Goal: Task Accomplishment & Management: Complete application form

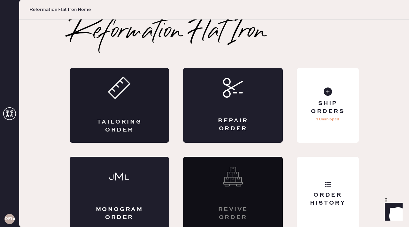
click at [148, 103] on div "Tailoring Order" at bounding box center [120, 105] width 100 height 75
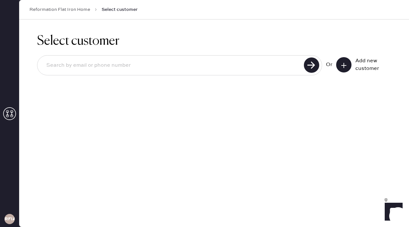
click at [344, 66] on icon at bounding box center [344, 65] width 6 height 6
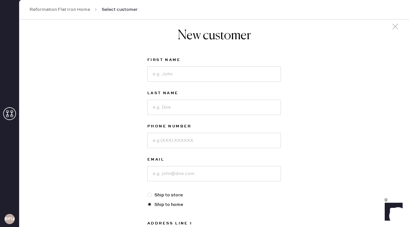
scroll to position [9, 0]
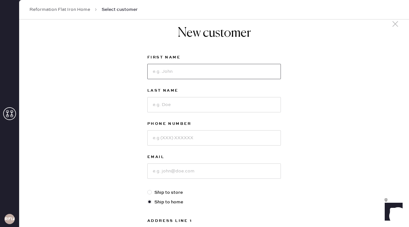
click at [197, 77] on input at bounding box center [214, 71] width 134 height 15
type input "[PERSON_NAME]"
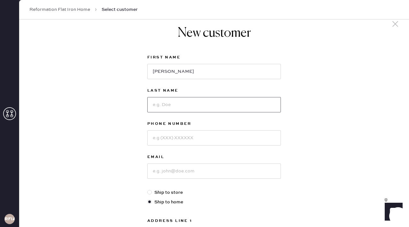
click at [180, 98] on input at bounding box center [214, 104] width 134 height 15
type input "Kaur"
click at [161, 136] on input at bounding box center [214, 137] width 134 height 15
type input "8563088829"
click at [162, 170] on input at bounding box center [214, 171] width 134 height 15
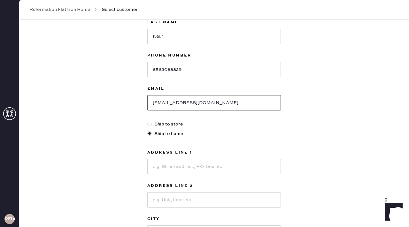
scroll to position [83, 0]
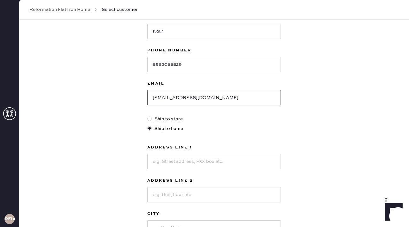
type input "[EMAIL_ADDRESS][DOMAIN_NAME]"
click at [207, 161] on input at bounding box center [214, 161] width 134 height 15
type input "[STREET_ADDRESS]"
click at [197, 186] on div at bounding box center [214, 194] width 134 height 17
click at [193, 193] on input at bounding box center [214, 194] width 134 height 15
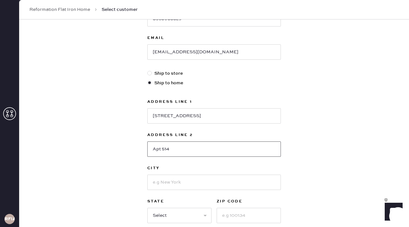
scroll to position [129, 0]
type input "Apt 514"
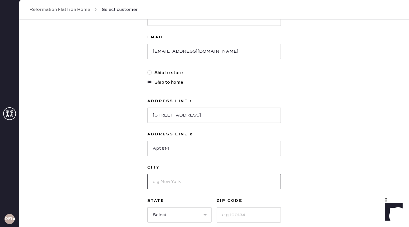
click at [184, 186] on input at bounding box center [214, 181] width 134 height 15
type input "[GEOGRAPHIC_DATA]"
click at [184, 212] on select "Select AK AL AR AZ CA CO CT [GEOGRAPHIC_DATA] DE FL [GEOGRAPHIC_DATA] HI [GEOGR…" at bounding box center [179, 214] width 64 height 15
select select "NJ"
click at [227, 214] on input at bounding box center [249, 214] width 64 height 15
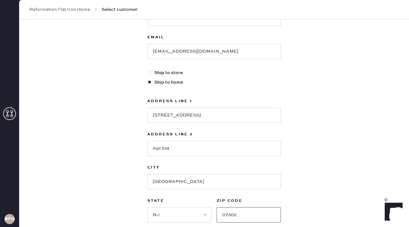
type input "07302"
click at [345, 192] on div "New customer First Name [PERSON_NAME] Last Name [PERSON_NAME] Phone Number [PHO…" at bounding box center [214, 88] width 390 height 396
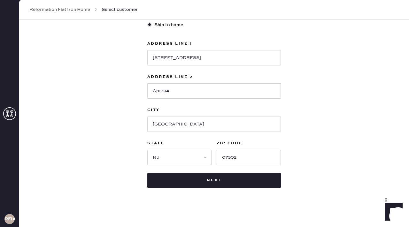
scroll to position [189, 0]
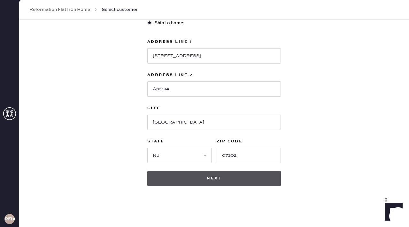
click at [269, 185] on button "Next" at bounding box center [214, 178] width 134 height 15
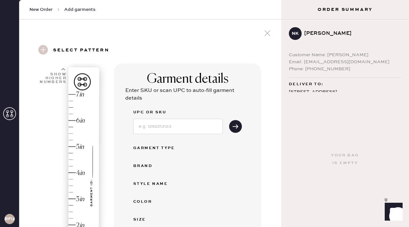
scroll to position [103, 0]
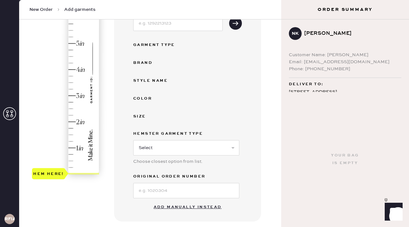
click at [190, 208] on button "Add manually instead" at bounding box center [188, 207] width 76 height 13
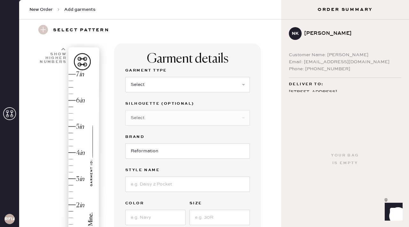
scroll to position [18, 0]
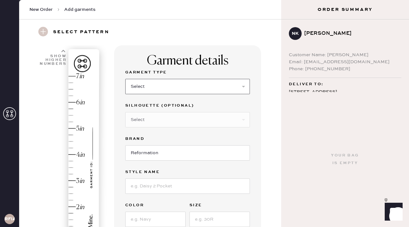
click at [148, 87] on select "Select Basic Skirt Jeans Leggings Pants Shorts Basic Sleeved Dress Basic Sleeve…" at bounding box center [187, 86] width 125 height 15
select select "6"
click at [149, 184] on input at bounding box center [187, 186] width 125 height 15
type input "[DEMOGRAPHIC_DATA] silk dress"
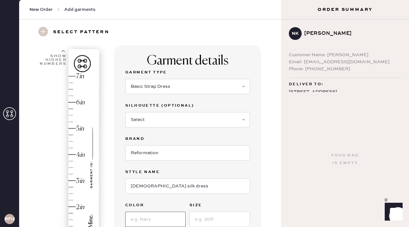
click at [164, 224] on input at bounding box center [155, 219] width 60 height 15
type input "[PERSON_NAME]"
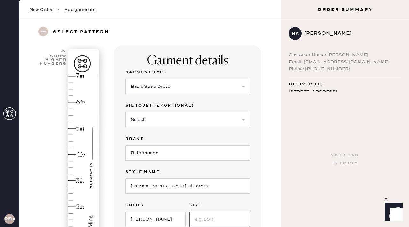
click at [221, 219] on input at bounding box center [220, 219] width 60 height 15
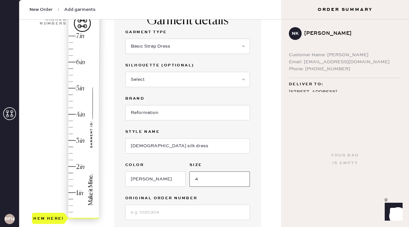
scroll to position [77, 0]
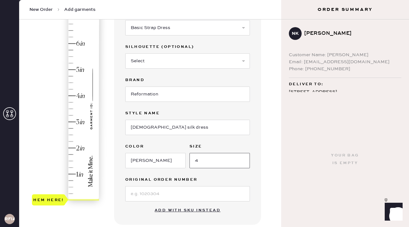
type input "4"
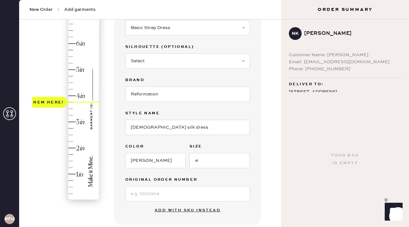
type input "4"
drag, startPoint x: 61, startPoint y: 192, endPoint x: 60, endPoint y: 97, distance: 95.6
click at [60, 97] on div "Hem here!" at bounding box center [66, 109] width 68 height 189
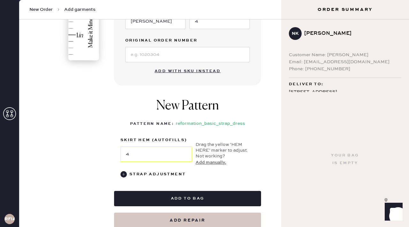
scroll to position [218, 0]
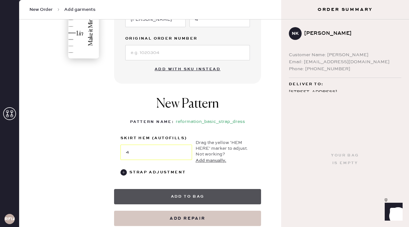
click at [184, 191] on button "Add to bag" at bounding box center [187, 196] width 147 height 15
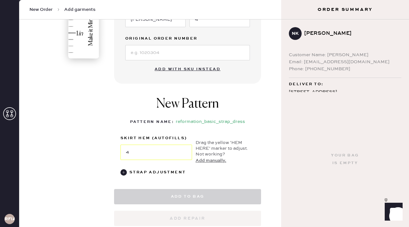
select select "6"
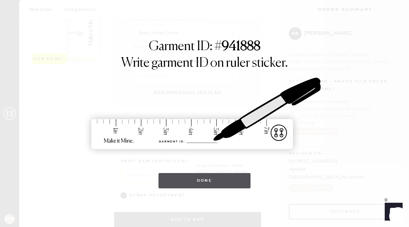
click at [224, 186] on button "Done" at bounding box center [205, 180] width 92 height 15
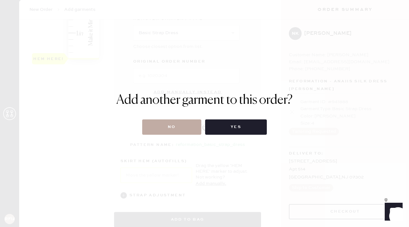
click at [169, 134] on button "No" at bounding box center [171, 127] width 59 height 15
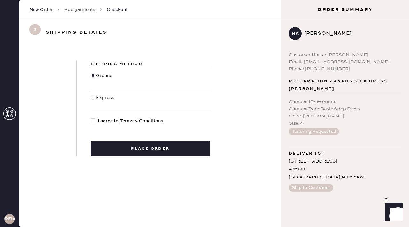
click at [96, 122] on div at bounding box center [94, 121] width 7 height 7
click at [91, 118] on input "I agree to Terms & Conditions" at bounding box center [91, 118] width 0 height 0
checkbox input "true"
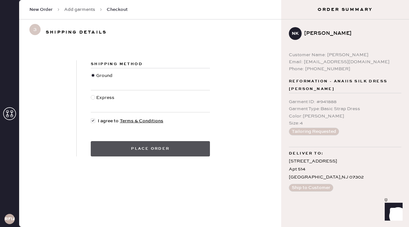
click at [118, 148] on button "Place order" at bounding box center [150, 148] width 119 height 15
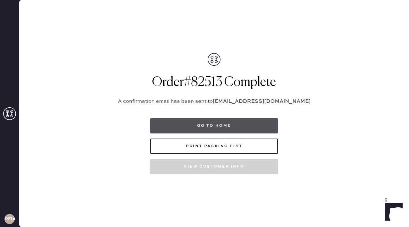
click at [203, 129] on button "Go to home" at bounding box center [214, 125] width 128 height 15
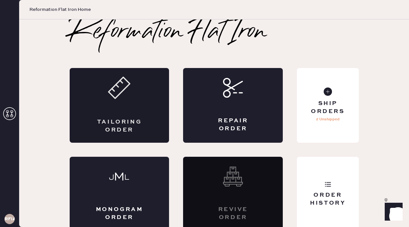
click at [152, 87] on div "Tailoring Order" at bounding box center [120, 105] width 100 height 75
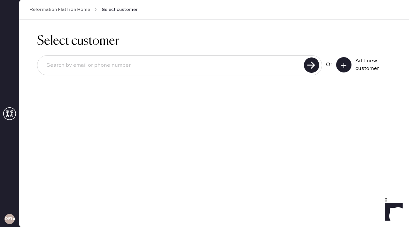
click at [238, 66] on input at bounding box center [171, 65] width 261 height 15
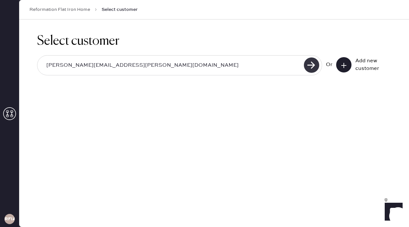
type input "[PERSON_NAME][EMAIL_ADDRESS][PERSON_NAME][DOMAIN_NAME]"
click at [310, 69] on use at bounding box center [311, 65] width 15 height 15
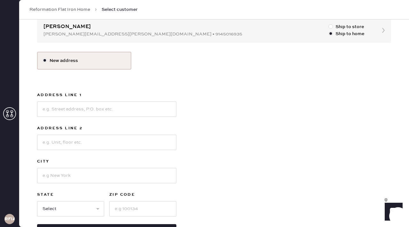
scroll to position [39, 0]
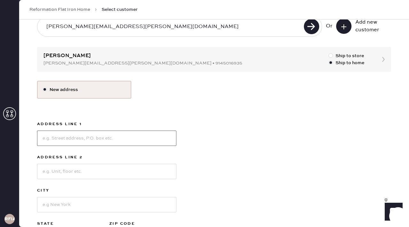
click at [110, 135] on input at bounding box center [106, 138] width 139 height 15
type input "[STREET_ADDRESS]"
click at [86, 174] on input at bounding box center [106, 171] width 139 height 15
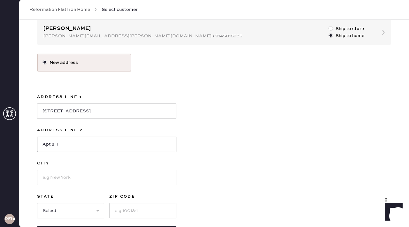
scroll to position [73, 0]
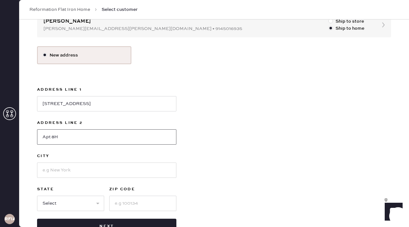
type input "Apt 8H"
click at [58, 168] on input at bounding box center [106, 170] width 139 height 15
type input "[US_STATE]"
click at [54, 205] on select "Select AK AL AR AZ CA CO CT [GEOGRAPHIC_DATA] DE FL [GEOGRAPHIC_DATA] HI [GEOGR…" at bounding box center [70, 203] width 67 height 15
select select "NY"
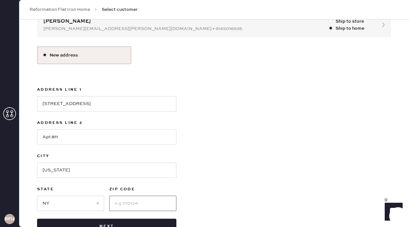
click at [119, 202] on input at bounding box center [142, 203] width 67 height 15
type input "10011"
click at [260, 178] on div "New address Address Line [GEOGRAPHIC_DATA] Line [GEOGRAPHIC_DATA] [US_STATE][GE…" at bounding box center [214, 140] width 354 height 188
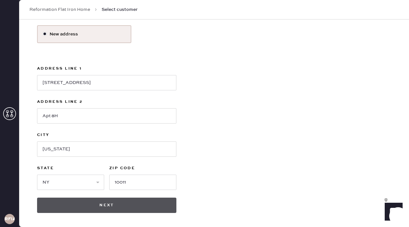
click at [145, 210] on button "Next" at bounding box center [106, 205] width 139 height 15
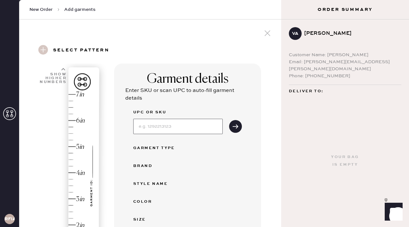
click at [165, 125] on input at bounding box center [178, 126] width 90 height 15
type input "1318612BKX00S"
click at [229, 120] on button "submit" at bounding box center [235, 126] width 13 height 13
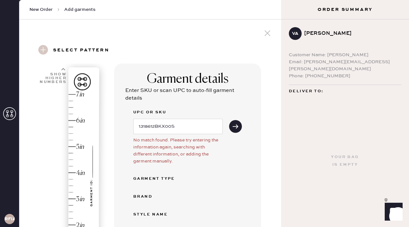
scroll to position [136, 0]
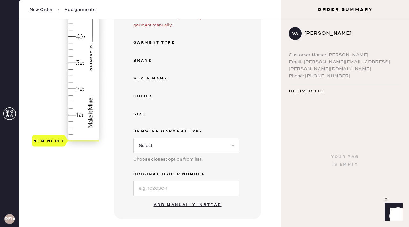
click at [172, 202] on button "Add manually instead" at bounding box center [188, 205] width 76 height 13
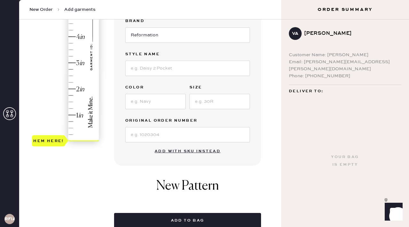
scroll to position [0, 0]
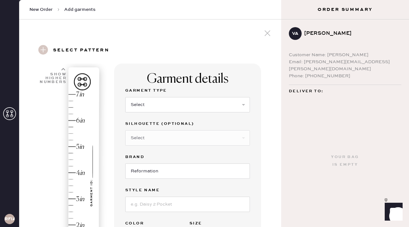
click at [159, 91] on label "Garment Type" at bounding box center [187, 91] width 125 height 8
click at [159, 97] on select "Select Basic Skirt Jeans Leggings Pants Shorts Basic Sleeved Dress Basic Sleeve…" at bounding box center [187, 104] width 125 height 15
select select "4"
click at [153, 174] on input "Reformation" at bounding box center [187, 171] width 125 height 15
click at [151, 202] on input at bounding box center [187, 204] width 125 height 15
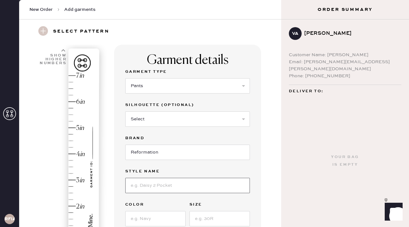
scroll to position [19, 0]
type input "BLACK CURRANT"
click at [144, 217] on input at bounding box center [155, 218] width 60 height 15
drag, startPoint x: 158, startPoint y: 220, endPoint x: 105, endPoint y: 215, distance: 53.3
click at [105, 215] on div "1 in 2 in 3 in 4 in 5 in 6 in 7 in Show higher numbers Show lower numbers Hem h…" at bounding box center [150, 225] width 252 height 363
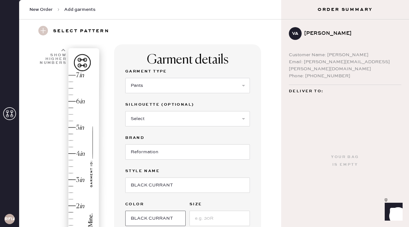
type input "BLACK CURRANT"
click at [201, 218] on input at bounding box center [220, 218] width 60 height 15
type input "SMALL"
drag, startPoint x: 181, startPoint y: 186, endPoint x: 130, endPoint y: 182, distance: 51.6
click at [130, 182] on input "BLACK CURRANT" at bounding box center [187, 185] width 125 height 15
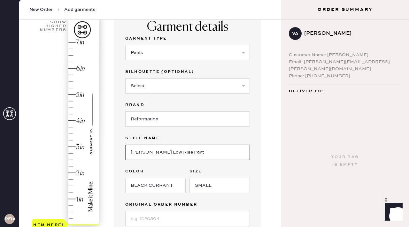
scroll to position [142, 0]
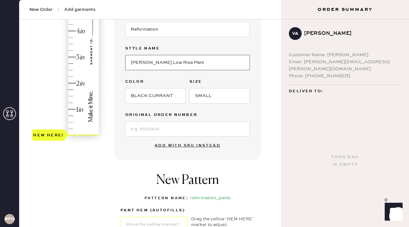
type input "[PERSON_NAME] Low Rise Pant"
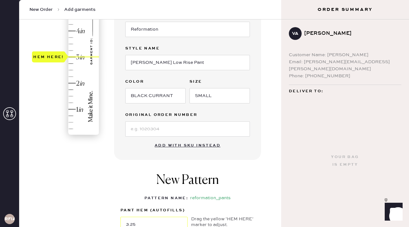
type input "3.5"
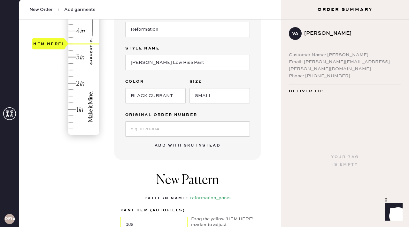
drag, startPoint x: 56, startPoint y: 130, endPoint x: 61, endPoint y: 43, distance: 86.8
click at [61, 43] on div "Hem here!" at bounding box center [48, 43] width 33 height 11
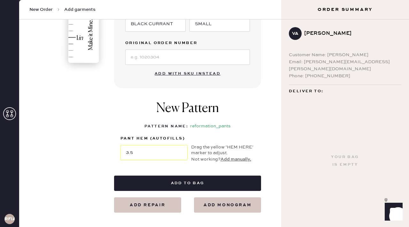
scroll to position [239, 0]
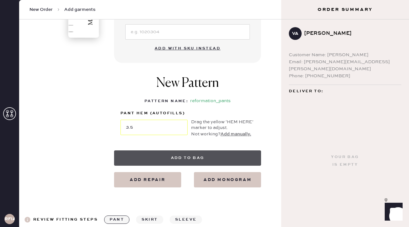
click at [166, 159] on button "Add to bag" at bounding box center [187, 158] width 147 height 15
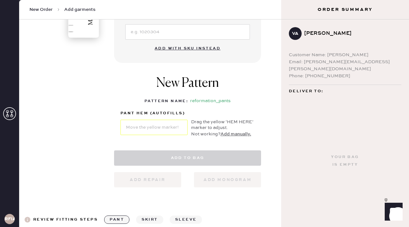
select select "4"
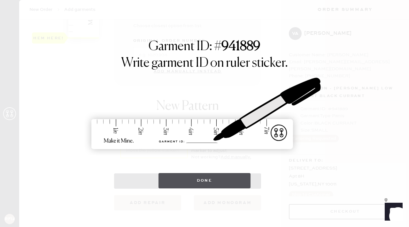
click at [204, 179] on button "Done" at bounding box center [205, 180] width 92 height 15
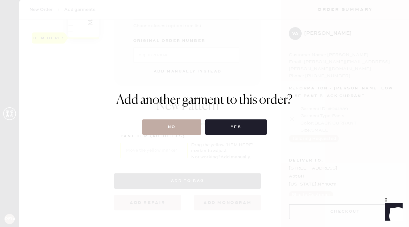
click at [177, 127] on button "No" at bounding box center [171, 127] width 59 height 15
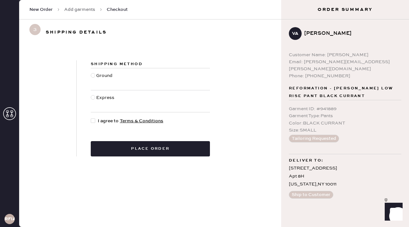
click at [94, 76] on div at bounding box center [93, 75] width 4 height 4
click at [91, 73] on input "Ground" at bounding box center [91, 72] width 0 height 0
radio input "true"
click at [93, 121] on div at bounding box center [93, 121] width 4 height 4
click at [91, 118] on input "I agree to Terms & Conditions" at bounding box center [91, 118] width 0 height 0
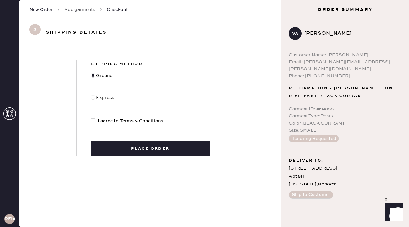
checkbox input "true"
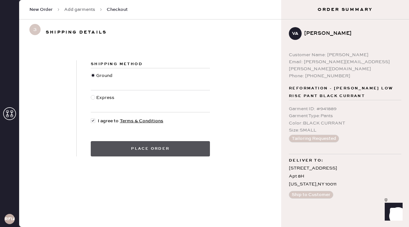
click at [124, 151] on button "Place order" at bounding box center [150, 148] width 119 height 15
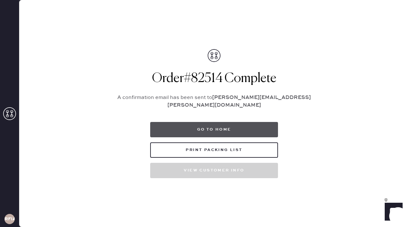
click at [219, 127] on button "Go to home" at bounding box center [214, 129] width 128 height 15
